Goal: Find specific page/section: Find specific page/section

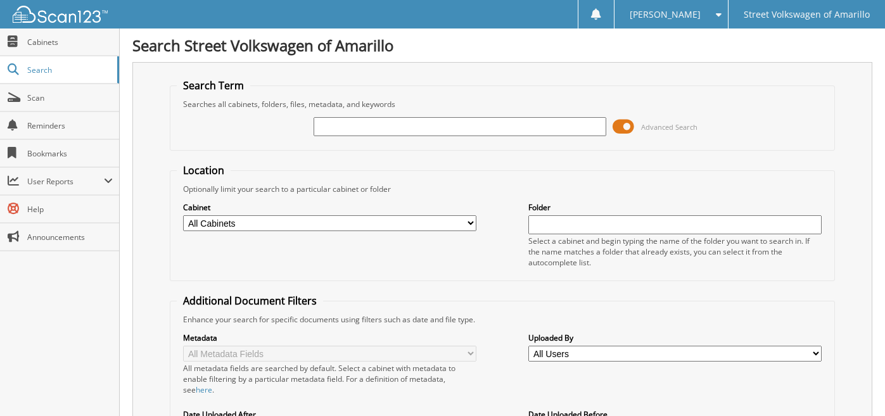
click at [361, 129] on input "text" at bounding box center [460, 126] width 293 height 19
type input "54118B"
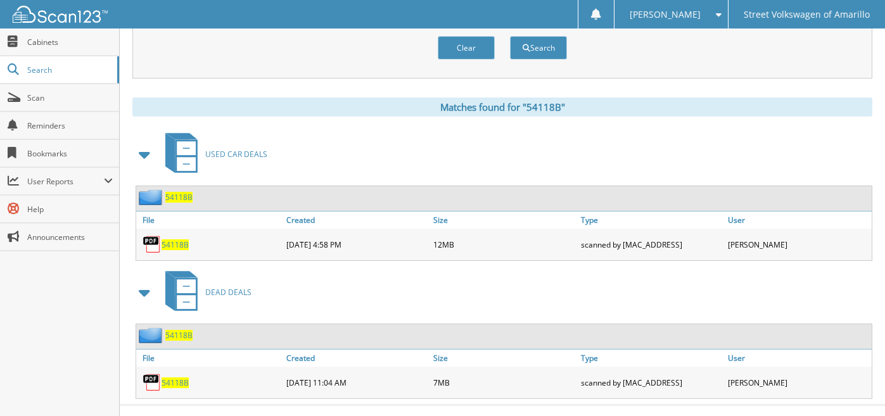
scroll to position [493, 0]
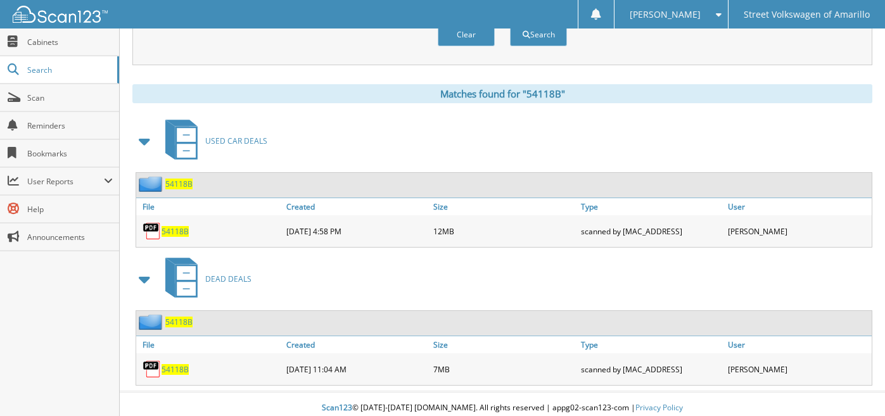
click at [185, 227] on span "54118B" at bounding box center [175, 231] width 27 height 11
